Goal: Task Accomplishment & Management: Manage account settings

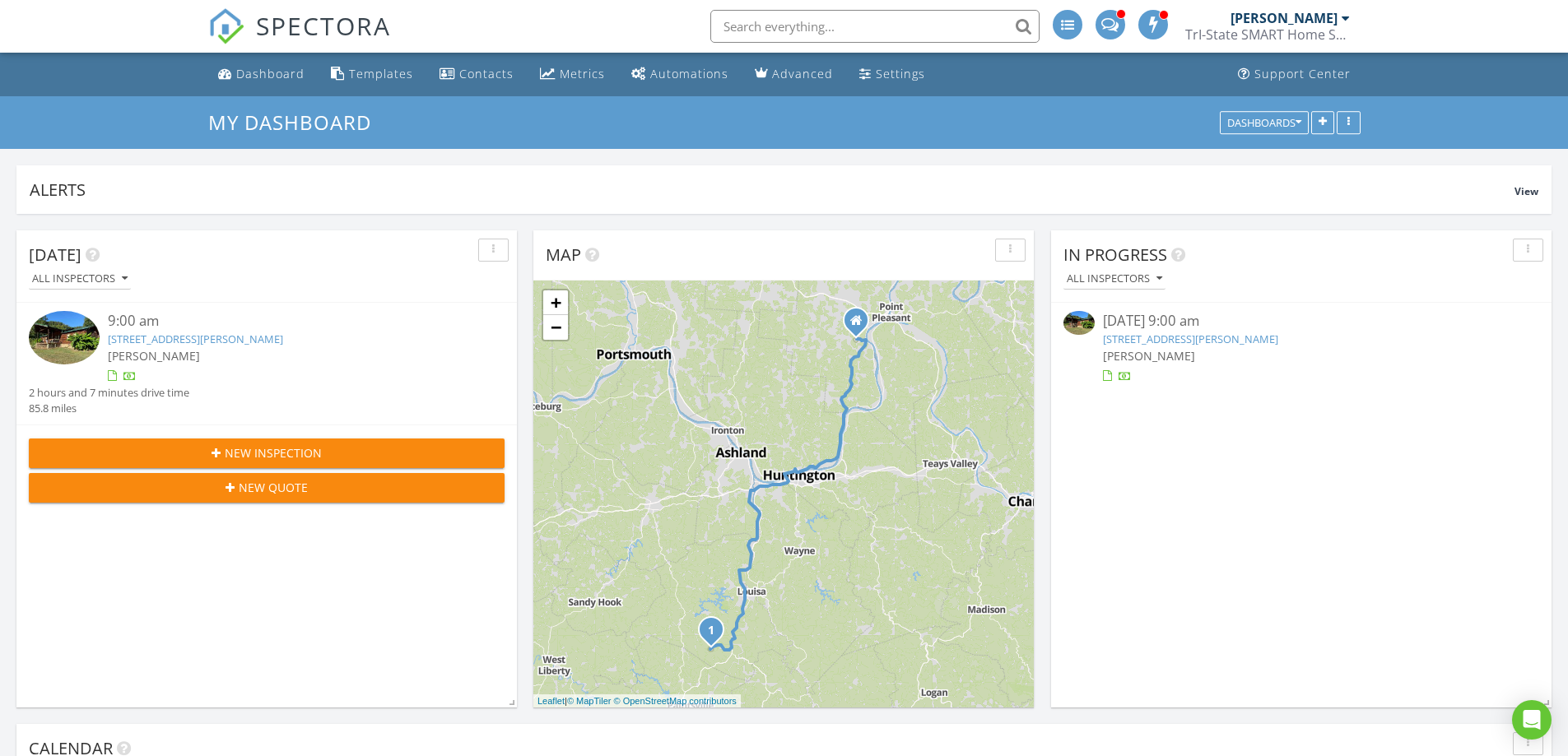
scroll to position [9, 9]
click at [296, 73] on div "Dashboard" at bounding box center [270, 74] width 68 height 15
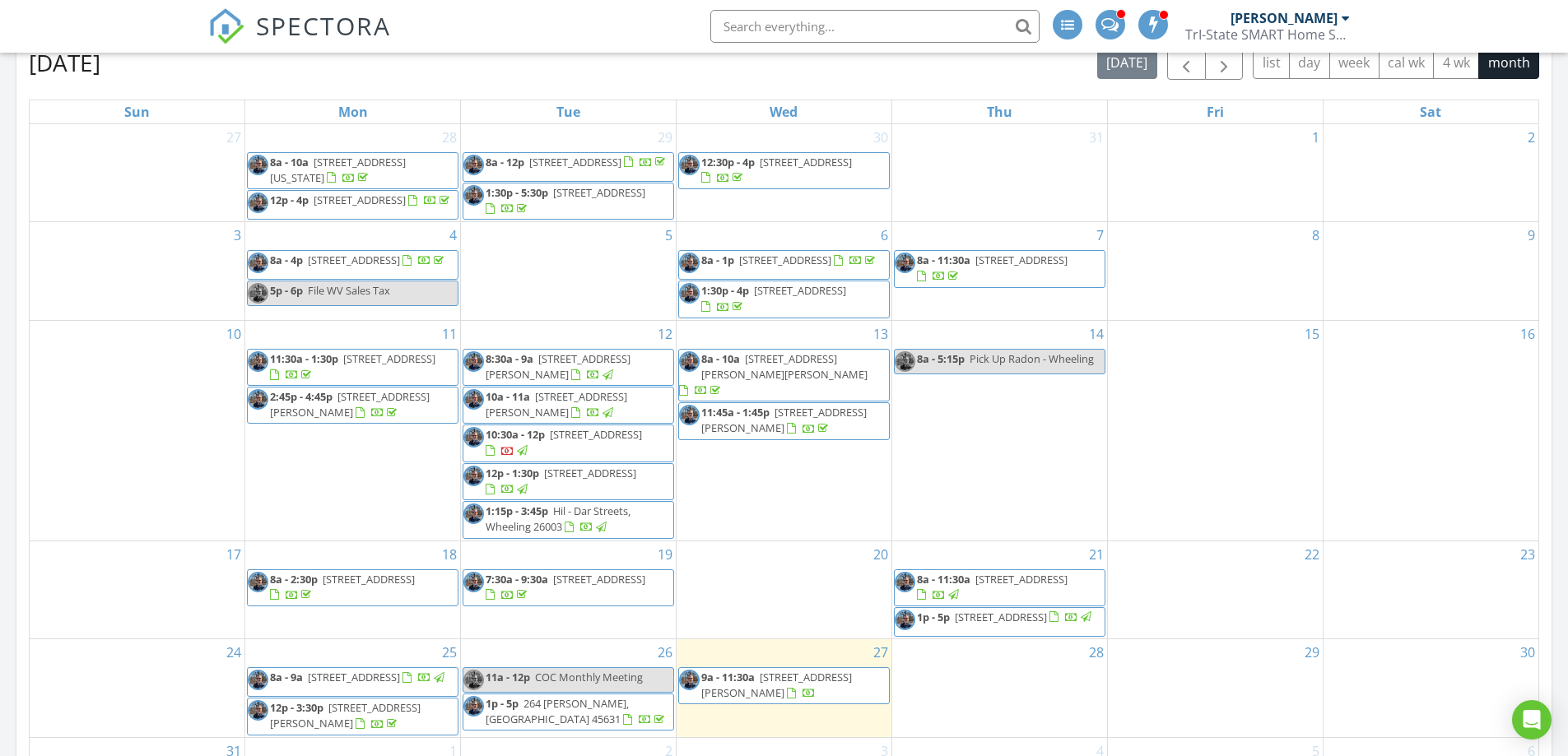
scroll to position [658, 0]
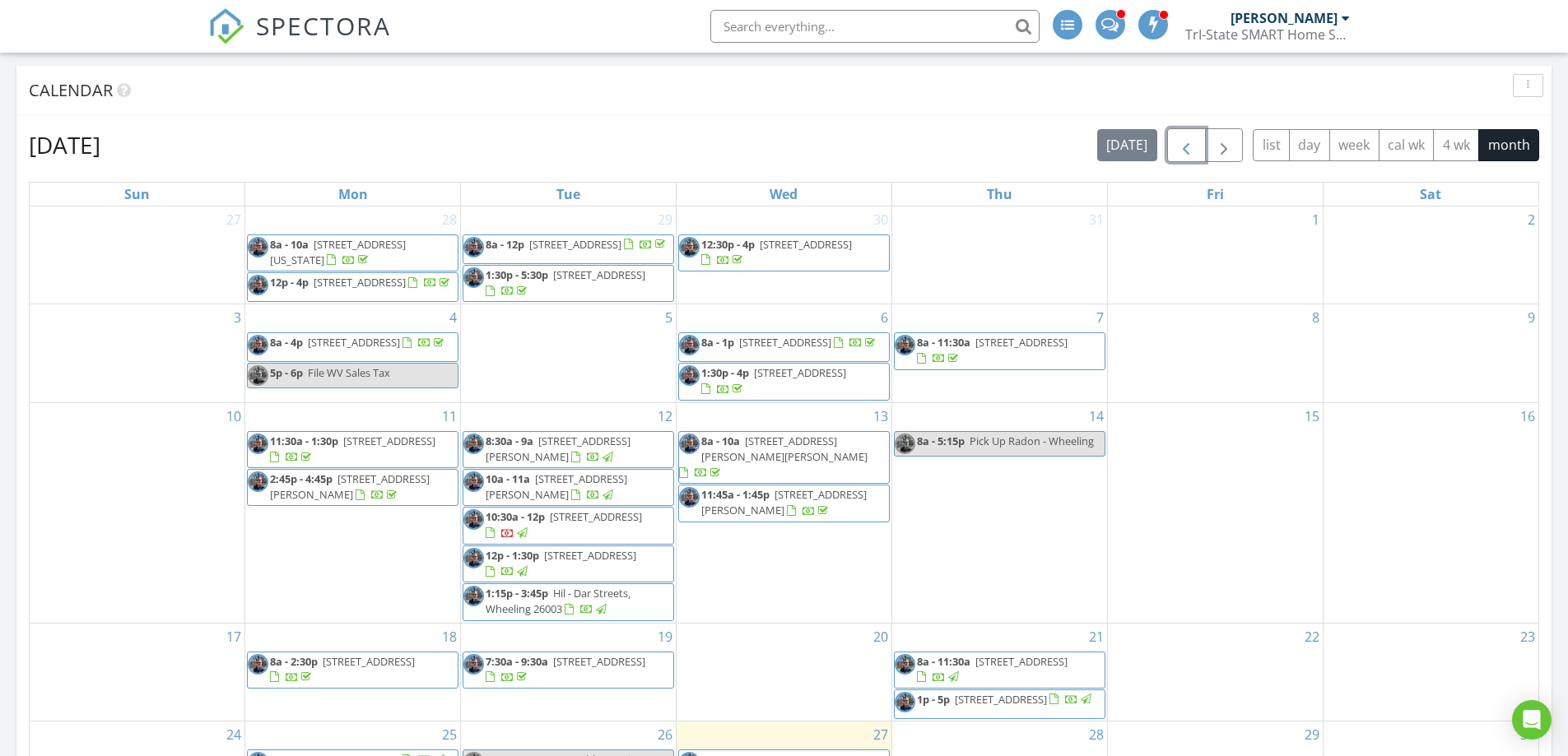
click at [1182, 146] on span "button" at bounding box center [1186, 145] width 20 height 20
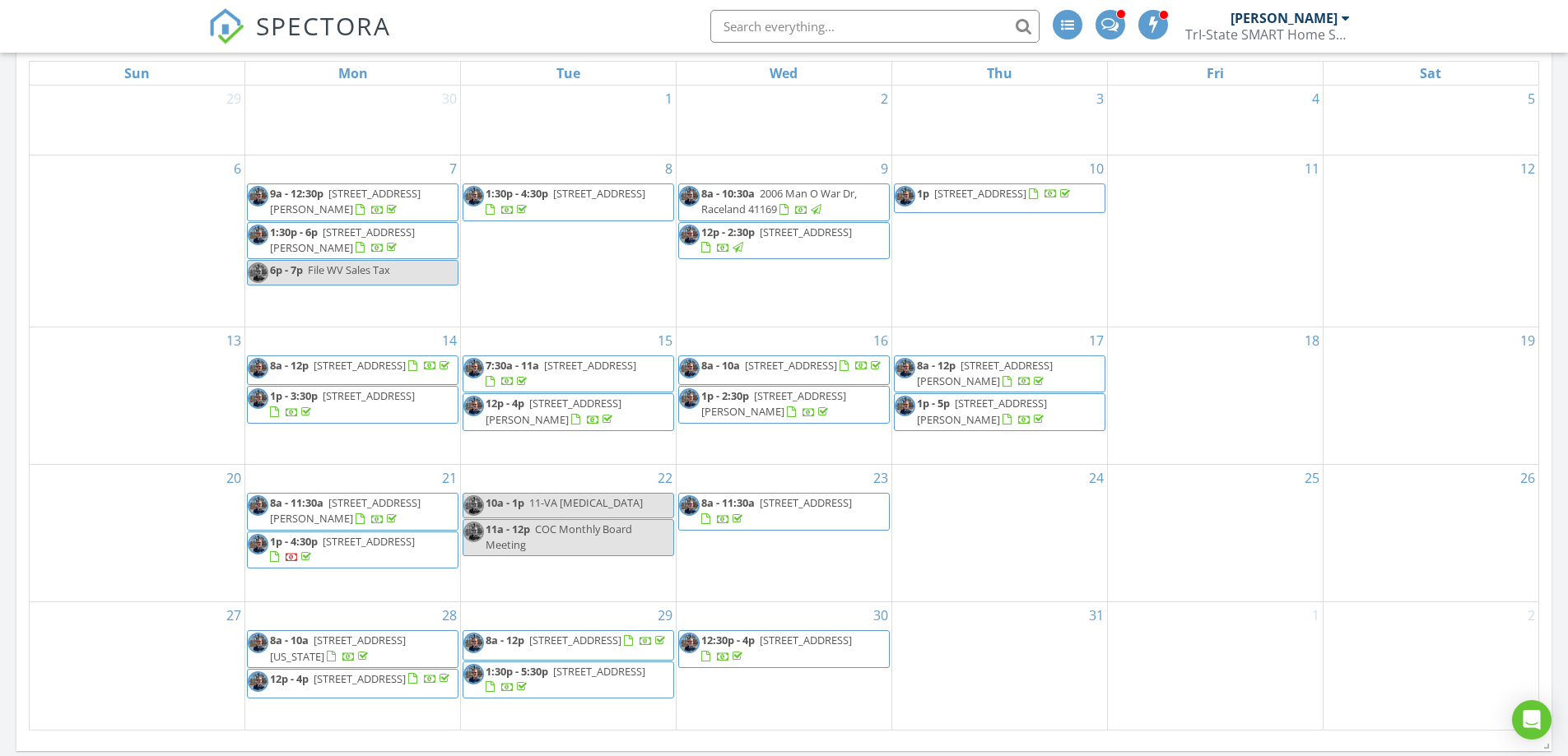
scroll to position [823, 0]
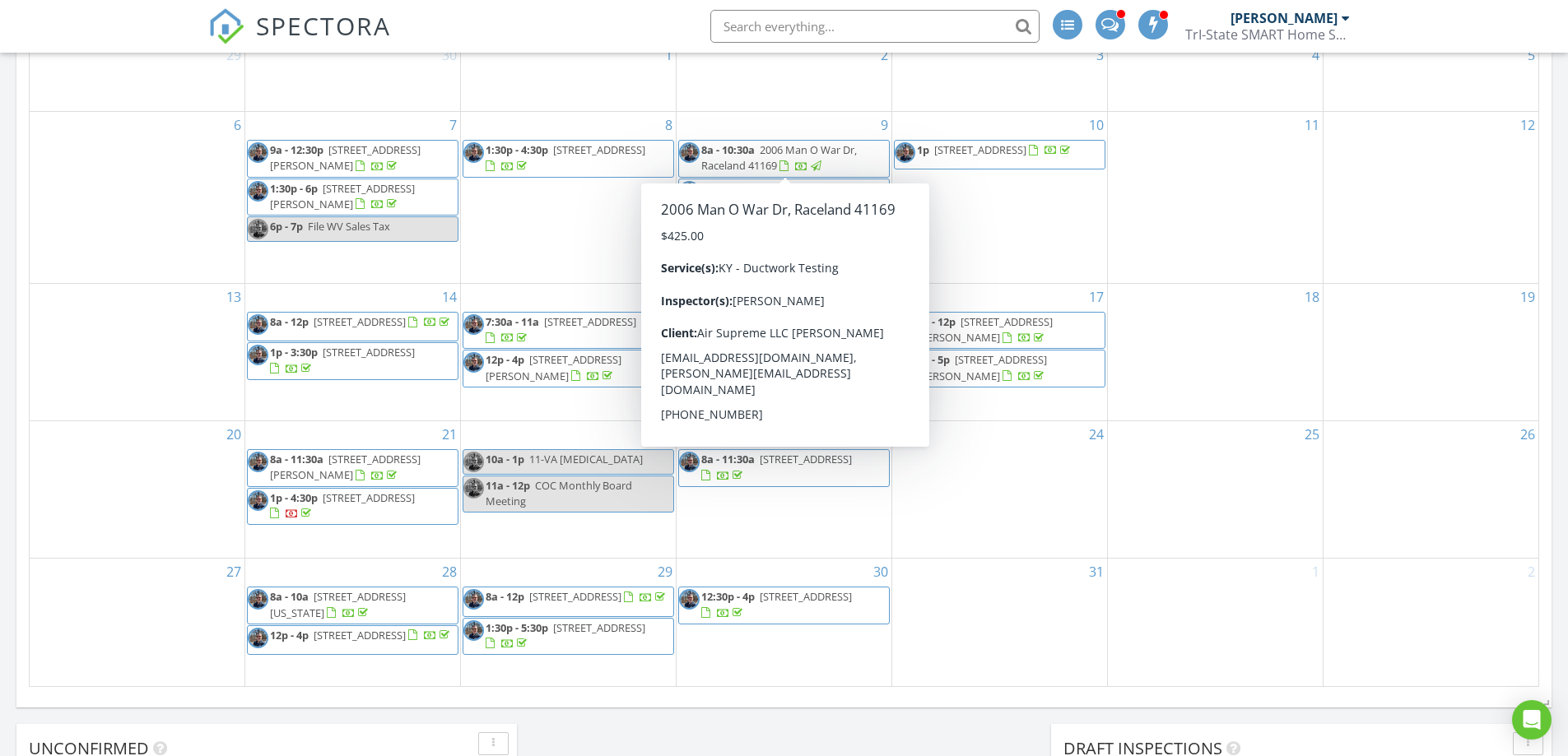
click at [1407, 227] on div "12" at bounding box center [1432, 198] width 215 height 171
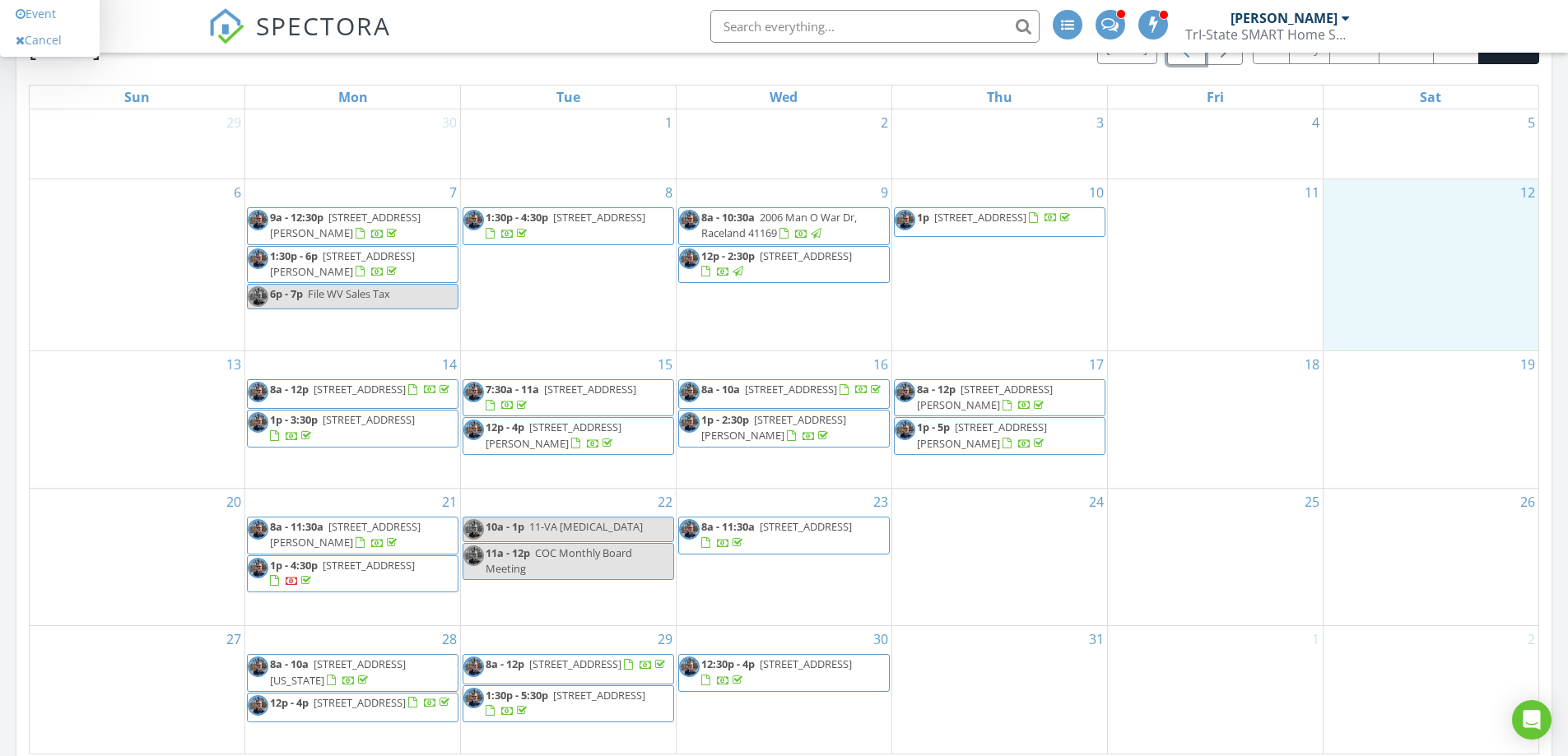
scroll to position [658, 0]
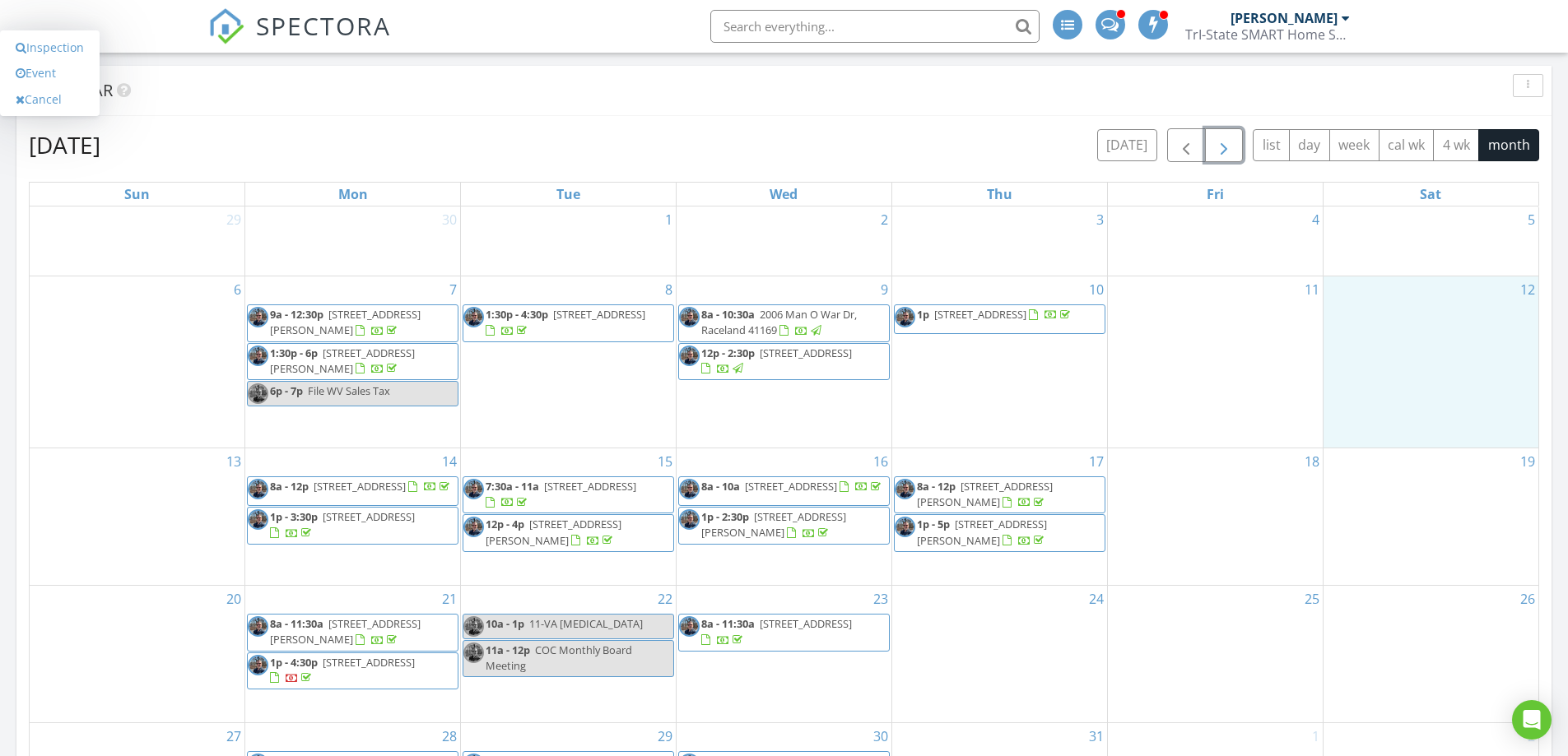
click at [1228, 146] on span "button" at bounding box center [1224, 145] width 20 height 20
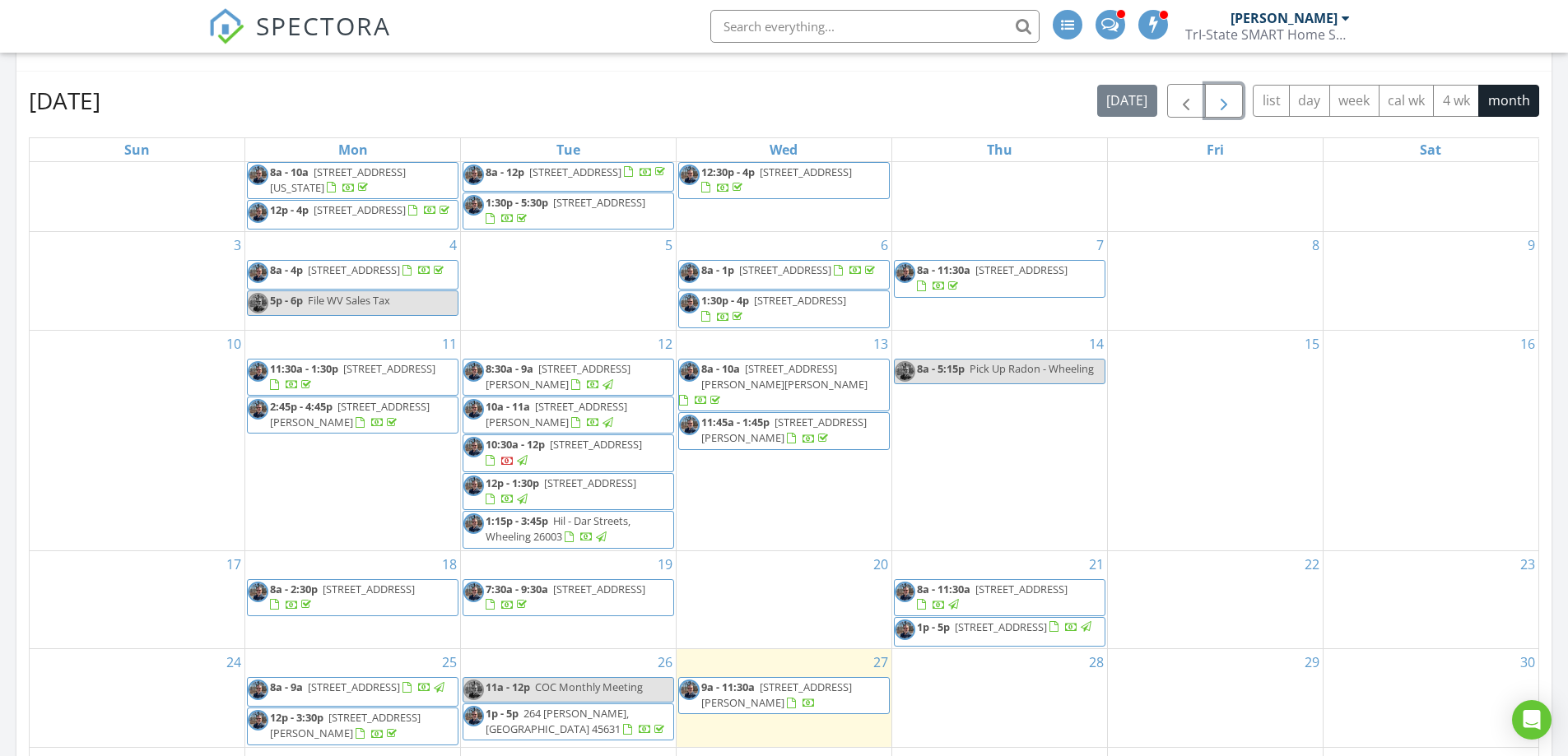
scroll to position [741, 0]
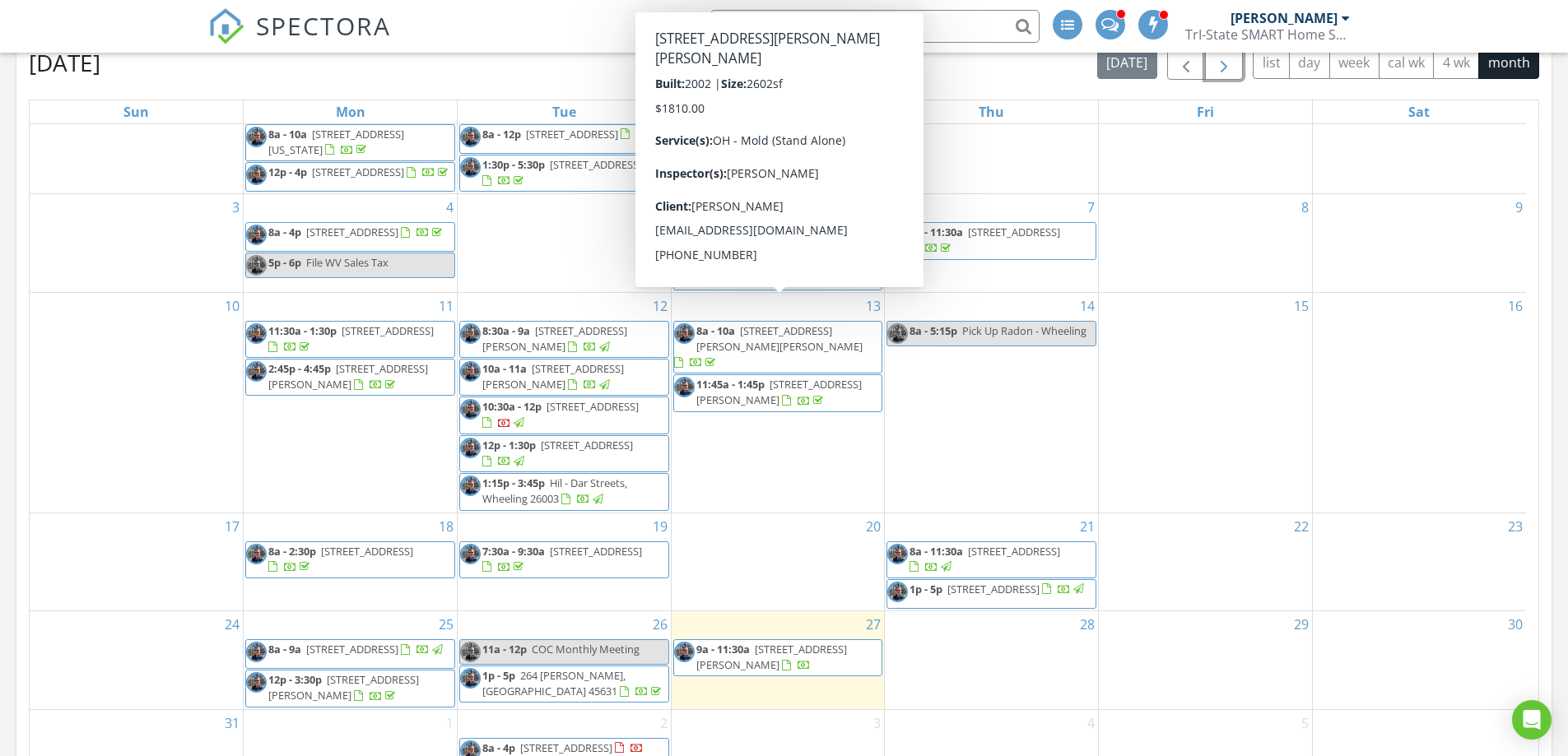
click at [832, 324] on span "8a - 10a 1117 Lake Katharine Rd, Jackson 45640" at bounding box center [778, 348] width 208 height 49
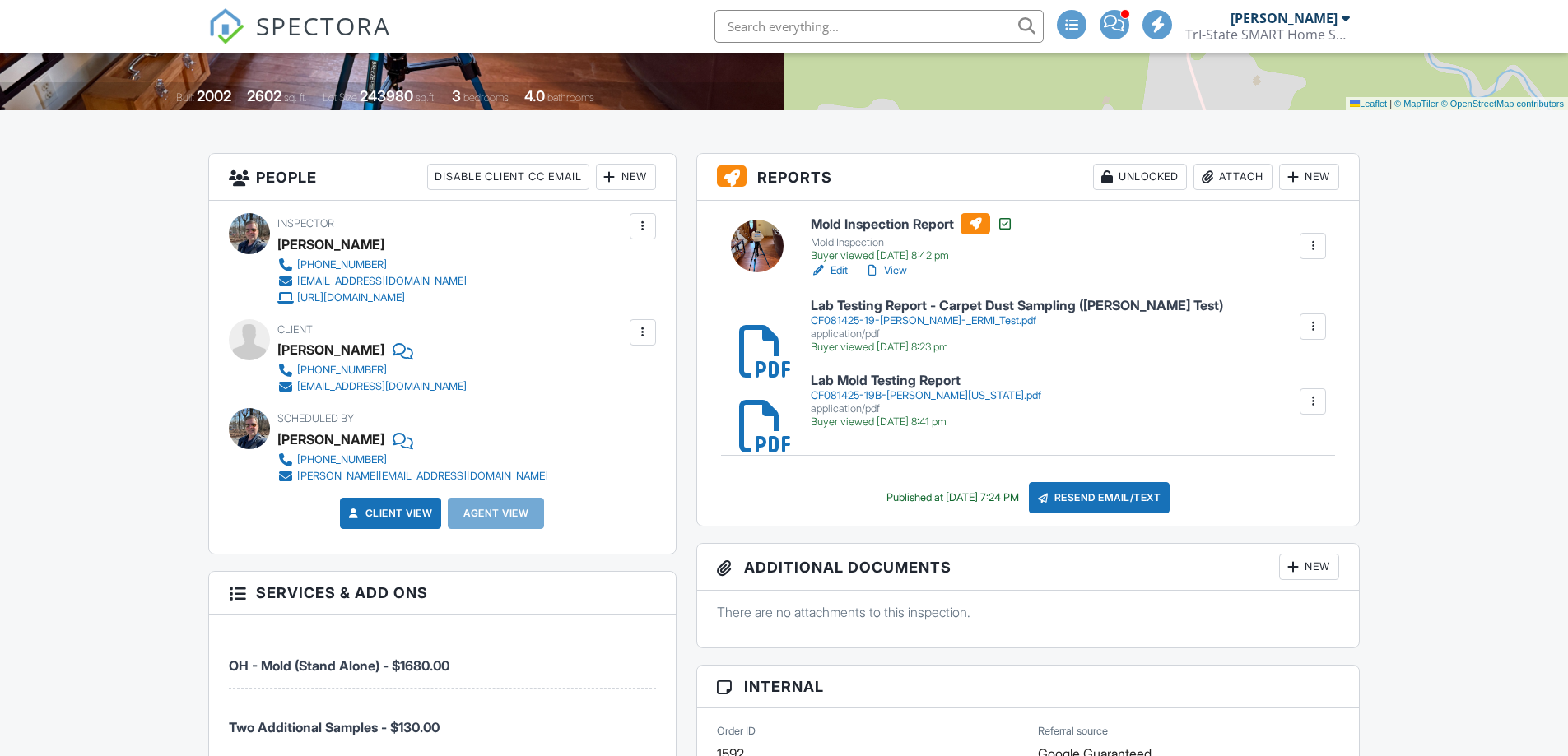
click at [894, 271] on link "View" at bounding box center [886, 270] width 43 height 16
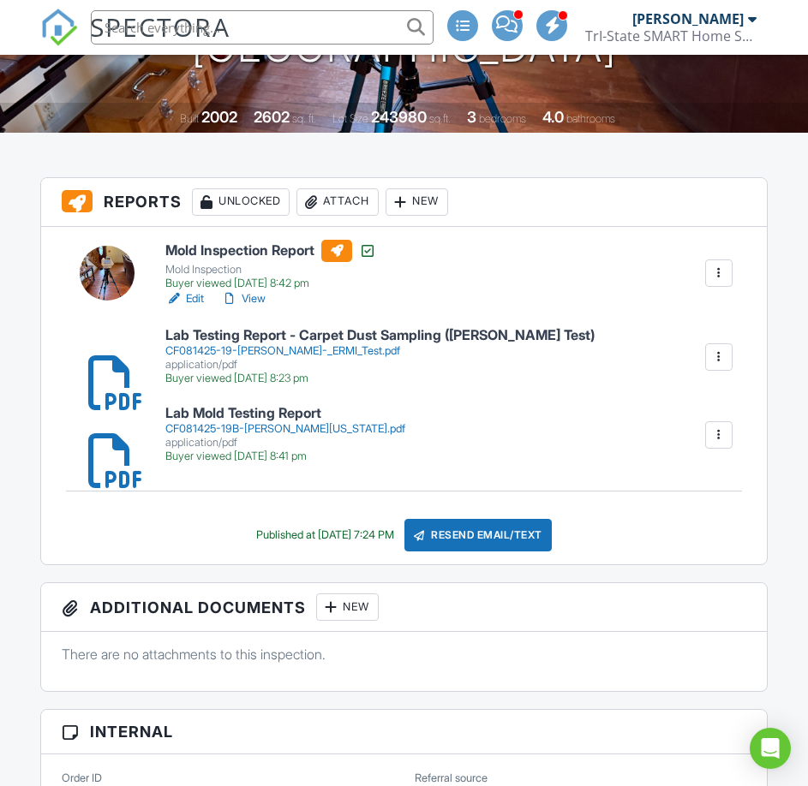
click at [302, 410] on h6 "Lab Mold Testing Report" at bounding box center [285, 413] width 240 height 15
click at [198, 296] on link "Edit" at bounding box center [184, 298] width 39 height 17
